Goal: Find specific page/section: Find specific page/section

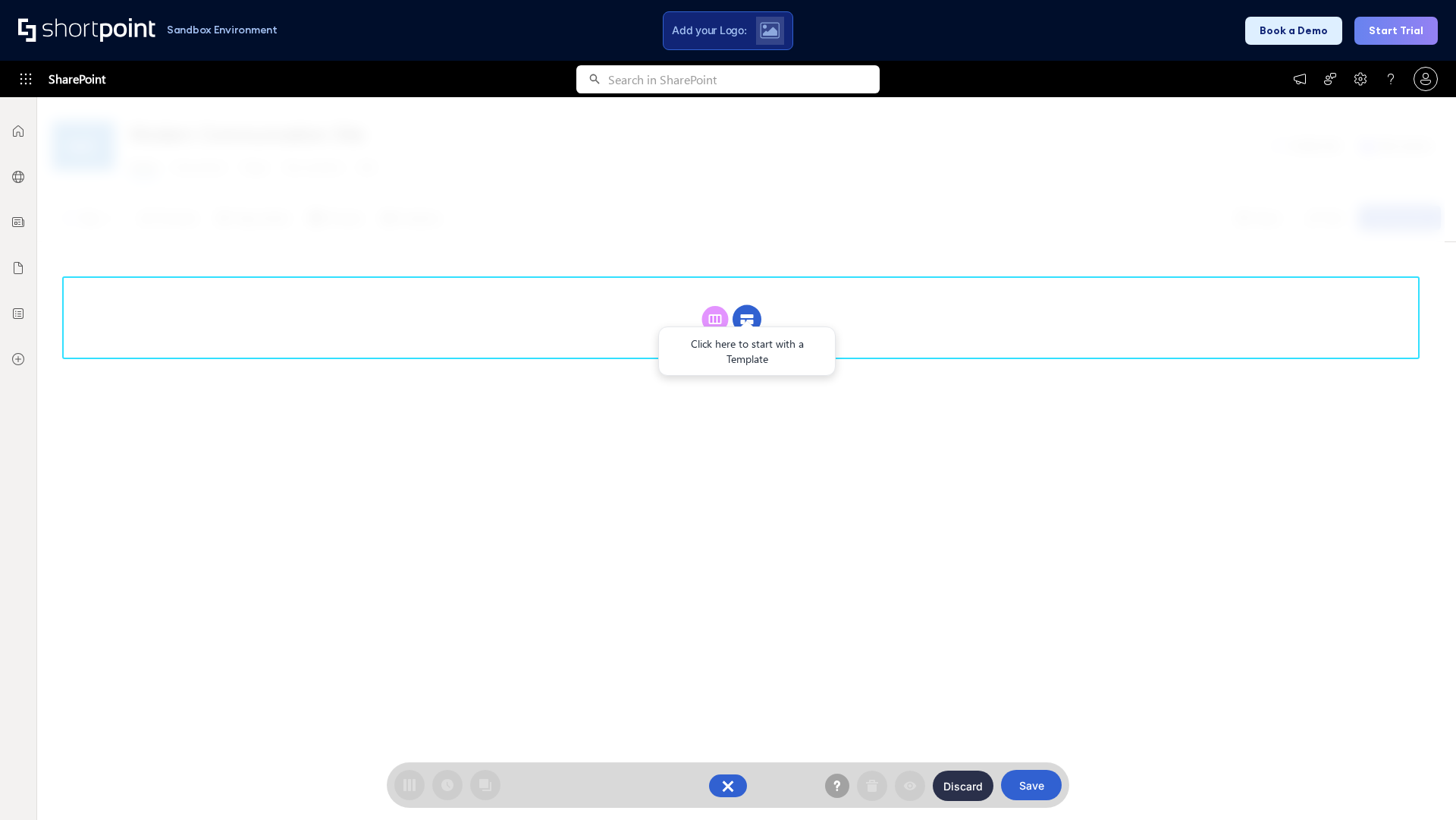
click at [747, 318] on circle at bounding box center [746, 318] width 28 height 28
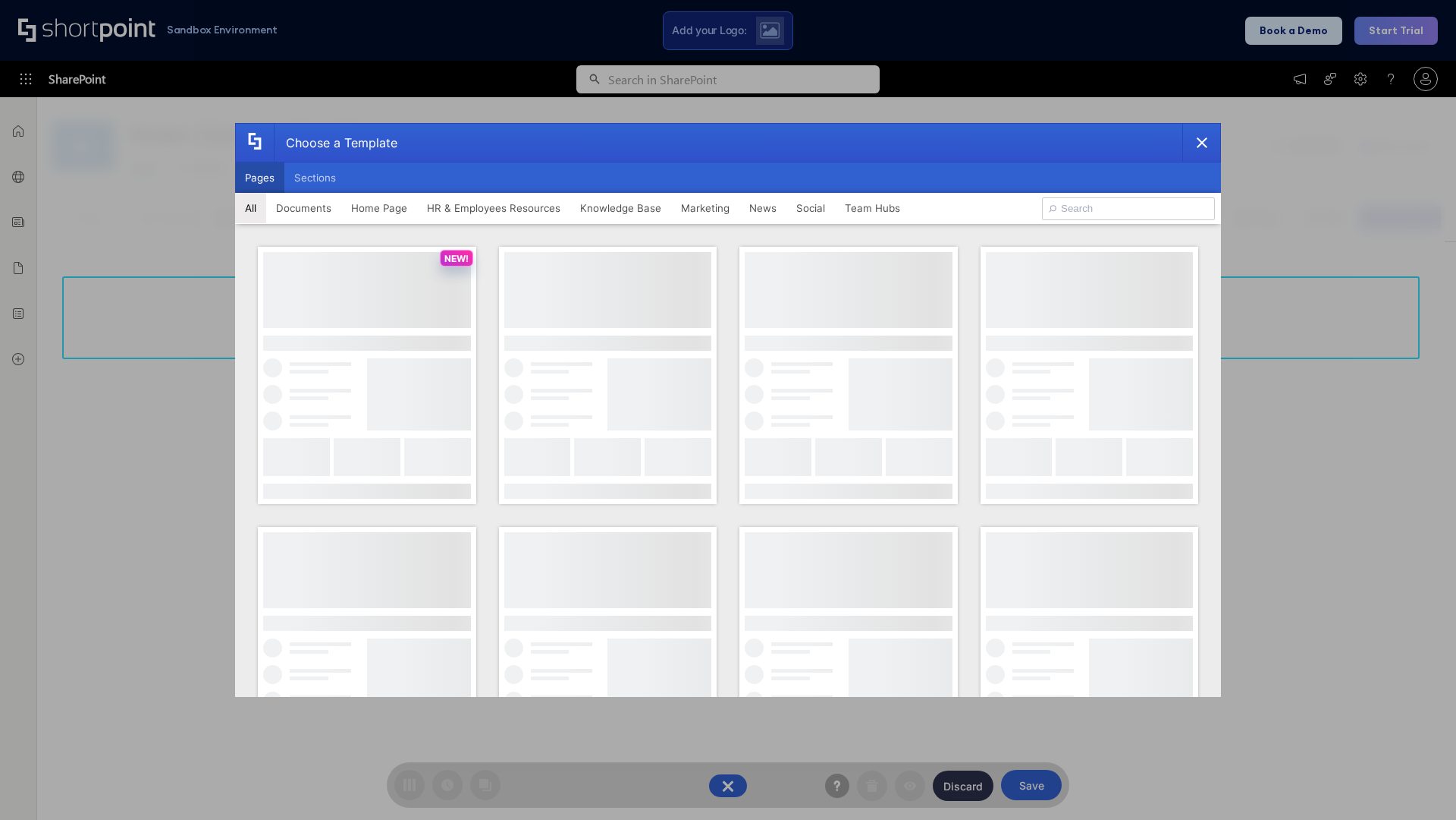
click at [259, 177] on button "Pages" at bounding box center [259, 177] width 49 height 30
type input "Team Hub 1"
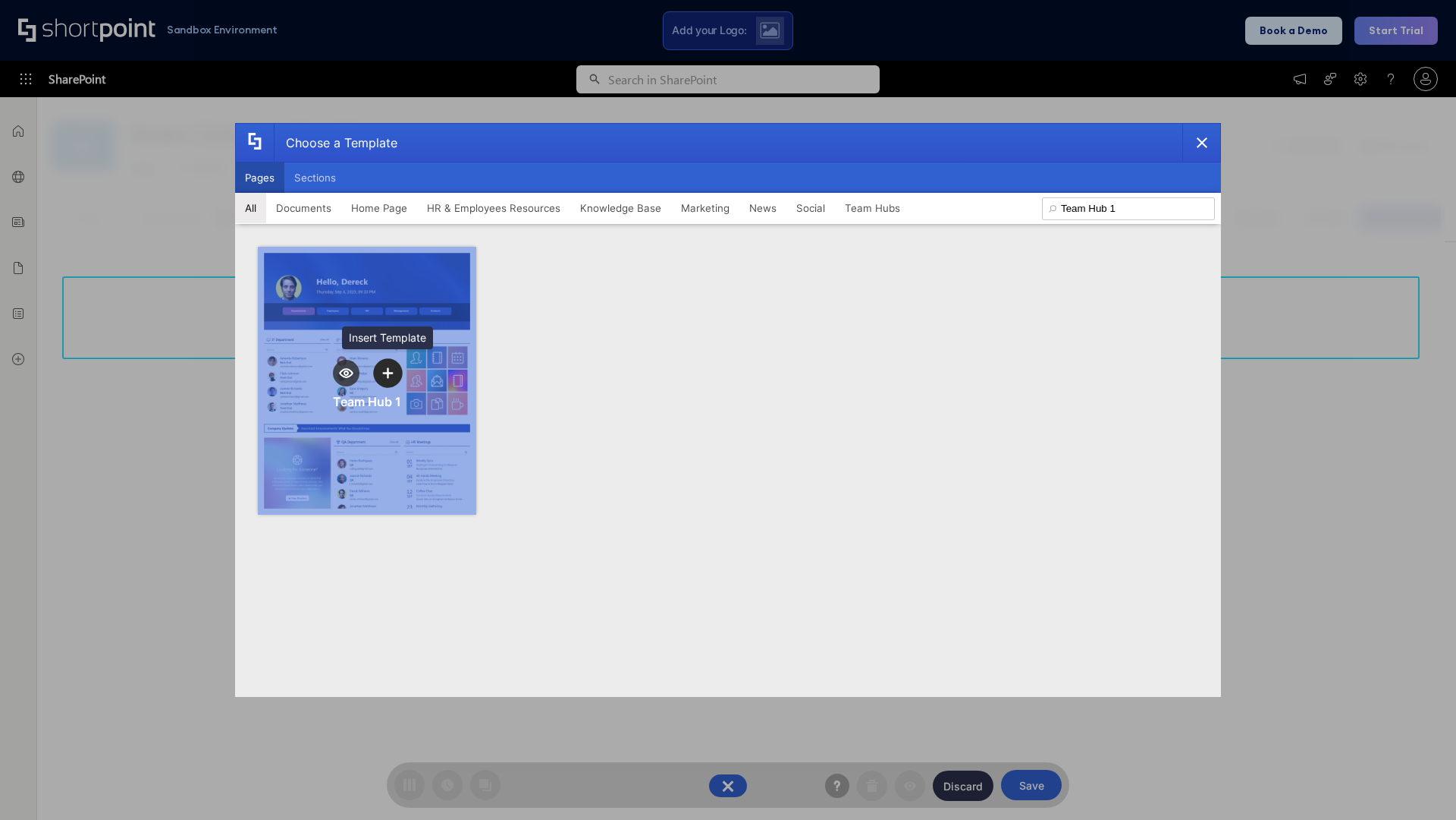
click at [388, 372] on icon "template selector" at bounding box center [387, 372] width 11 height 11
